Goal: Find specific page/section: Find specific page/section

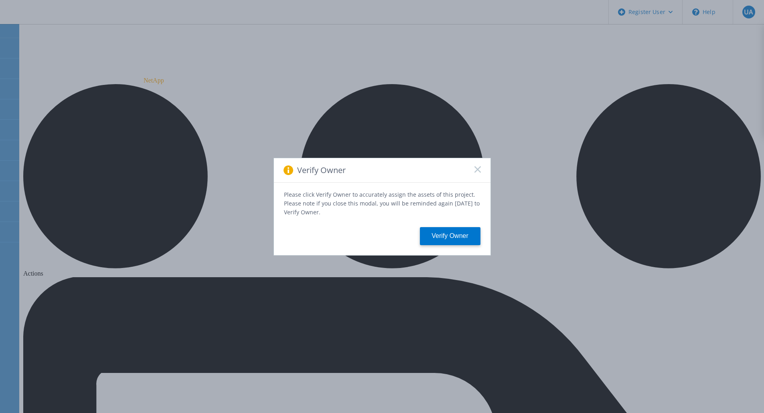
click at [478, 170] on icon at bounding box center [477, 169] width 6 height 6
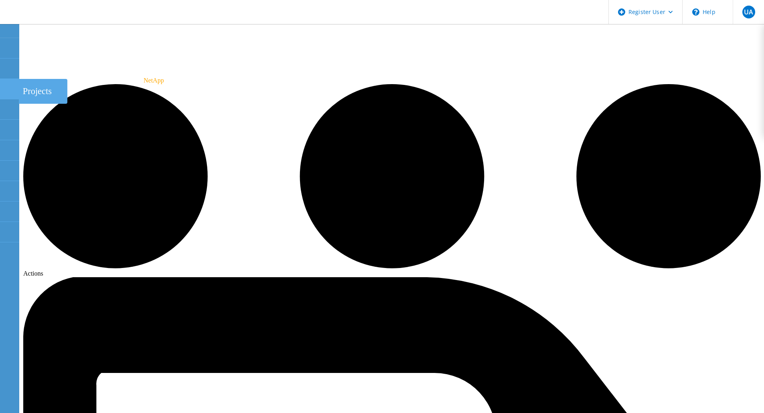
click at [4, 85] on use at bounding box center [4, 85] width 0 height 0
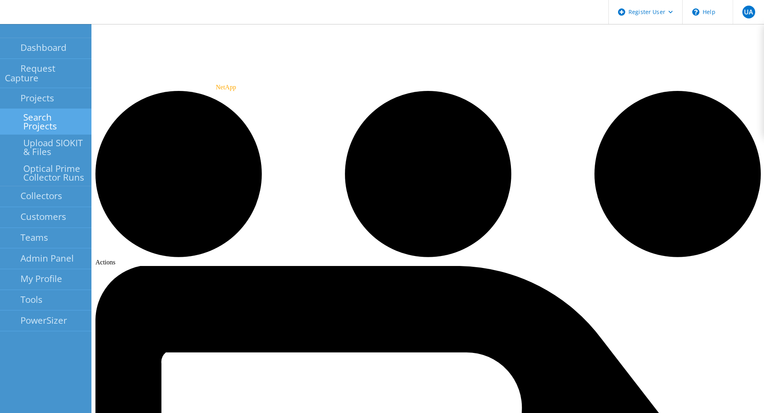
click at [83, 109] on link "Search Projects" at bounding box center [45, 122] width 91 height 26
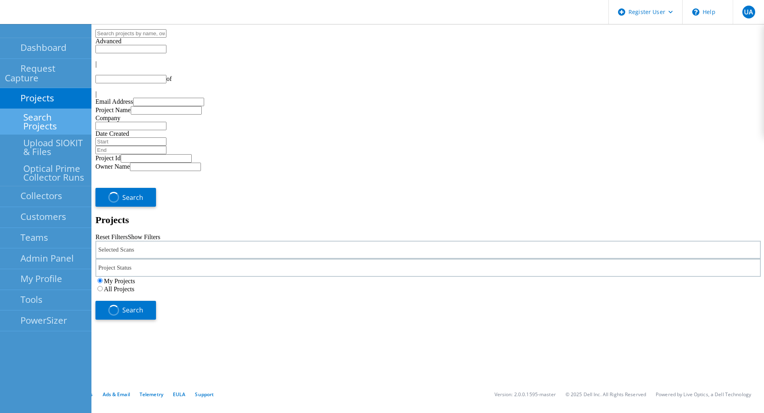
type input "1"
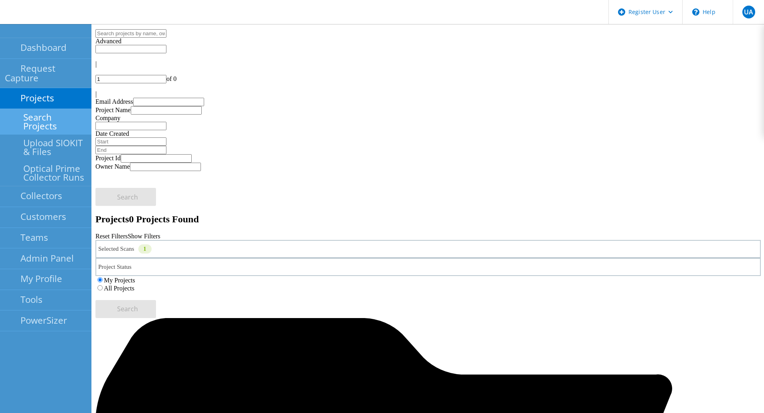
click at [258, 240] on div "Selected Scans 1" at bounding box center [427, 249] width 665 height 18
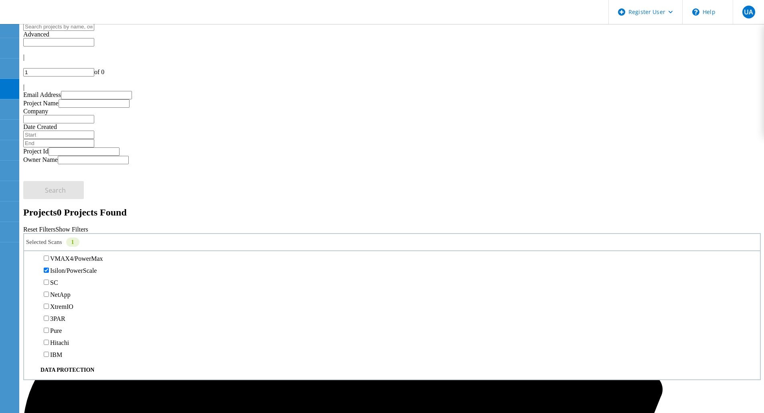
scroll to position [213, 0]
click at [62, 278] on label "All Projects" at bounding box center [47, 281] width 30 height 7
click at [30, 279] on input "All Projects" at bounding box center [27, 281] width 5 height 5
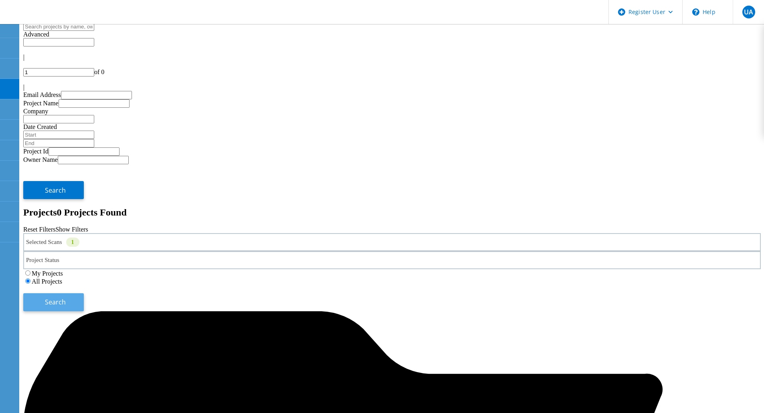
click at [84, 294] on button "Search" at bounding box center [53, 303] width 61 height 18
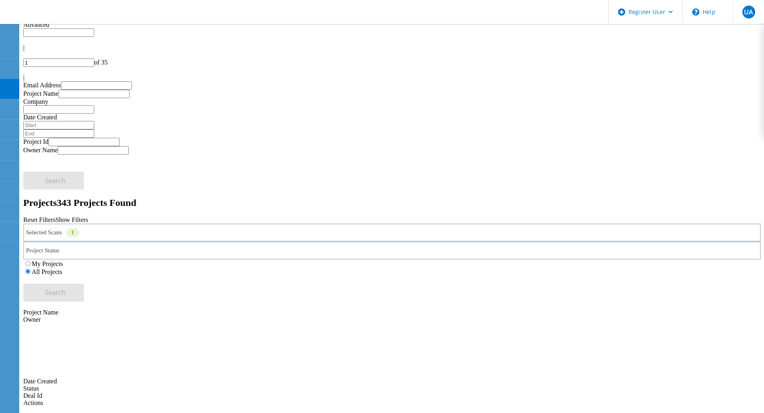
scroll to position [9, 0]
